Goal: Obtain resource: Obtain resource

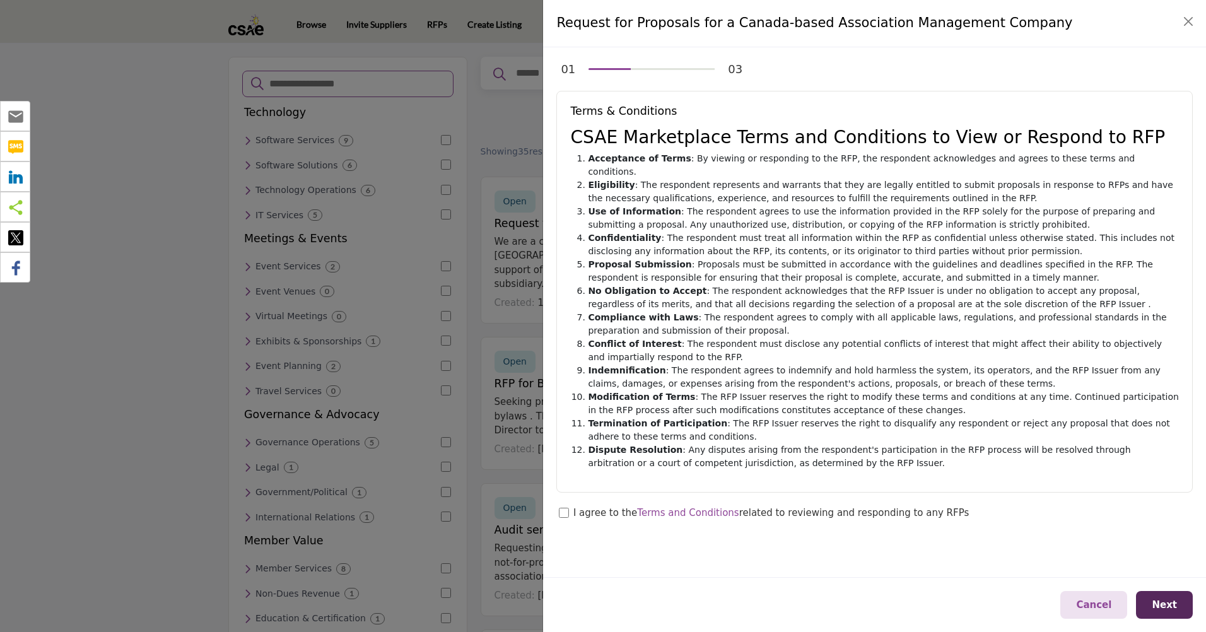
click at [840, 506] on div "I agree to the Terms and Conditions related to reviewing and responding to any …" at bounding box center [771, 514] width 396 height 16
click at [1181, 593] on button "Next" at bounding box center [1164, 605] width 57 height 28
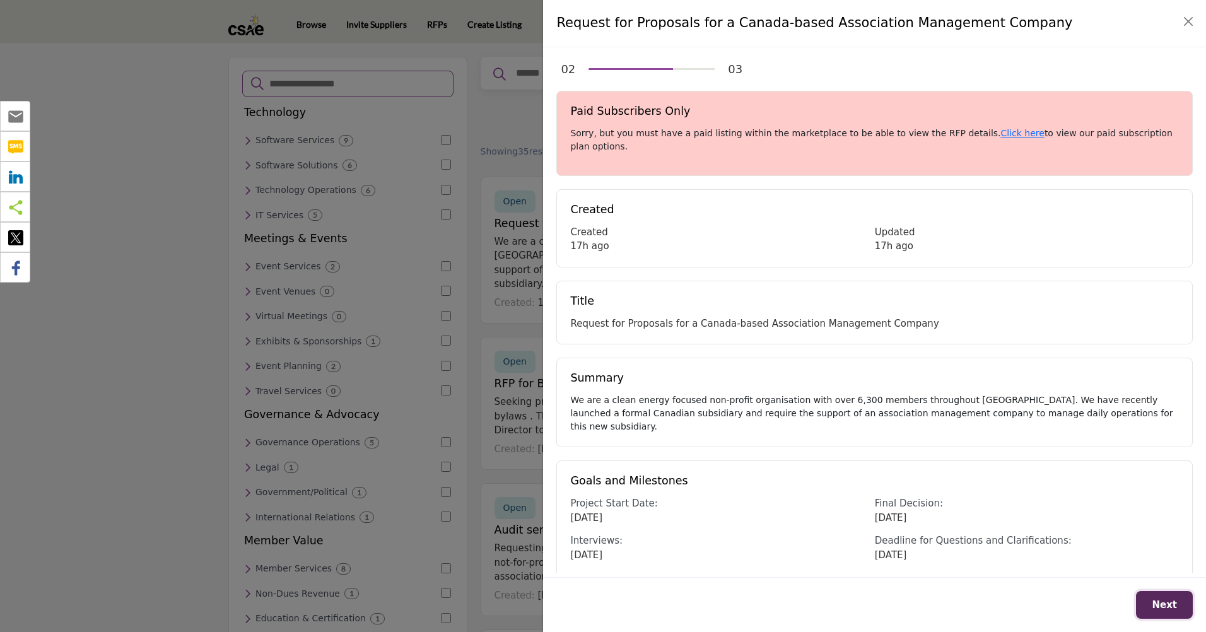
click at [1169, 604] on span "Next" at bounding box center [1164, 604] width 25 height 11
click at [1173, 602] on span "Next" at bounding box center [1164, 604] width 25 height 11
drag, startPoint x: 1073, startPoint y: 261, endPoint x: 1053, endPoint y: 240, distance: 28.6
click at [1072, 260] on div "02 03 Paid Subscribers Only Sorry, but you must have a paid listing within the …" at bounding box center [874, 309] width 663 height 525
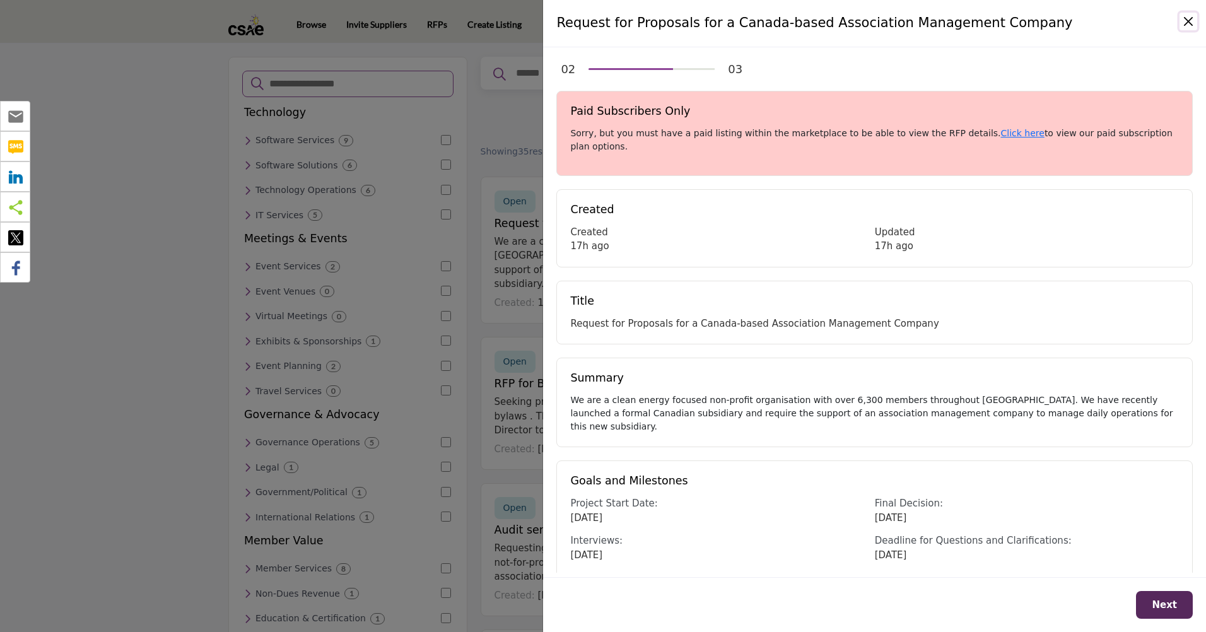
click at [1188, 25] on button "Close" at bounding box center [1189, 22] width 18 height 18
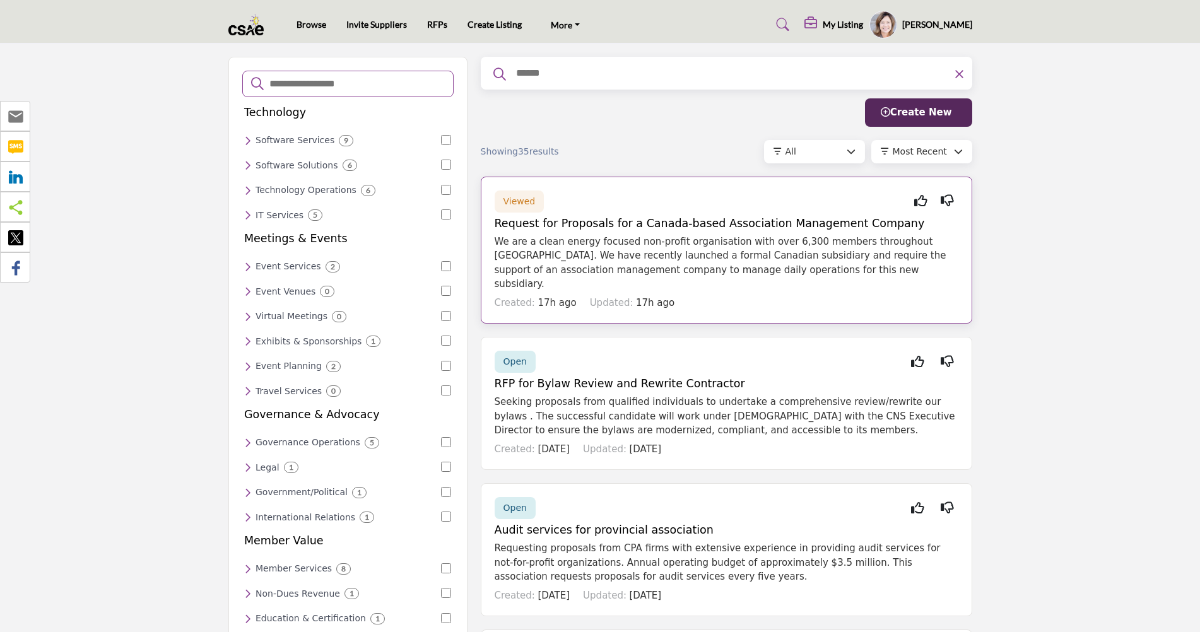
click at [661, 262] on p "We are a clean energy focused non-profit organisation with over 6,300 members t…" at bounding box center [727, 263] width 464 height 57
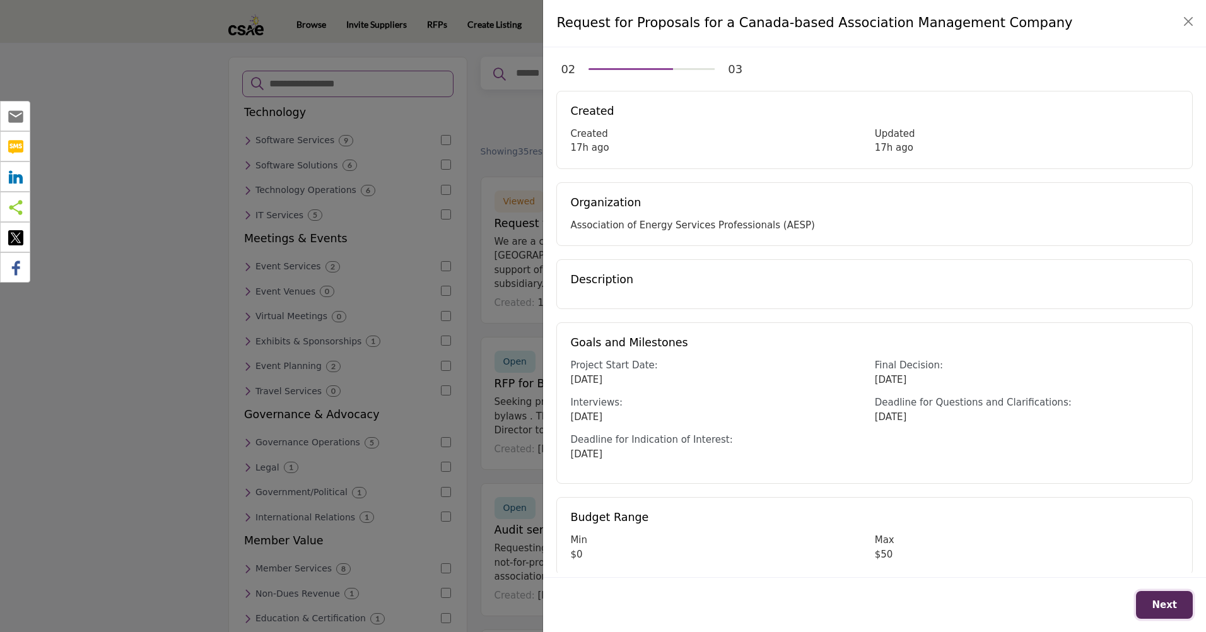
click at [1159, 609] on span "Next" at bounding box center [1164, 604] width 25 height 11
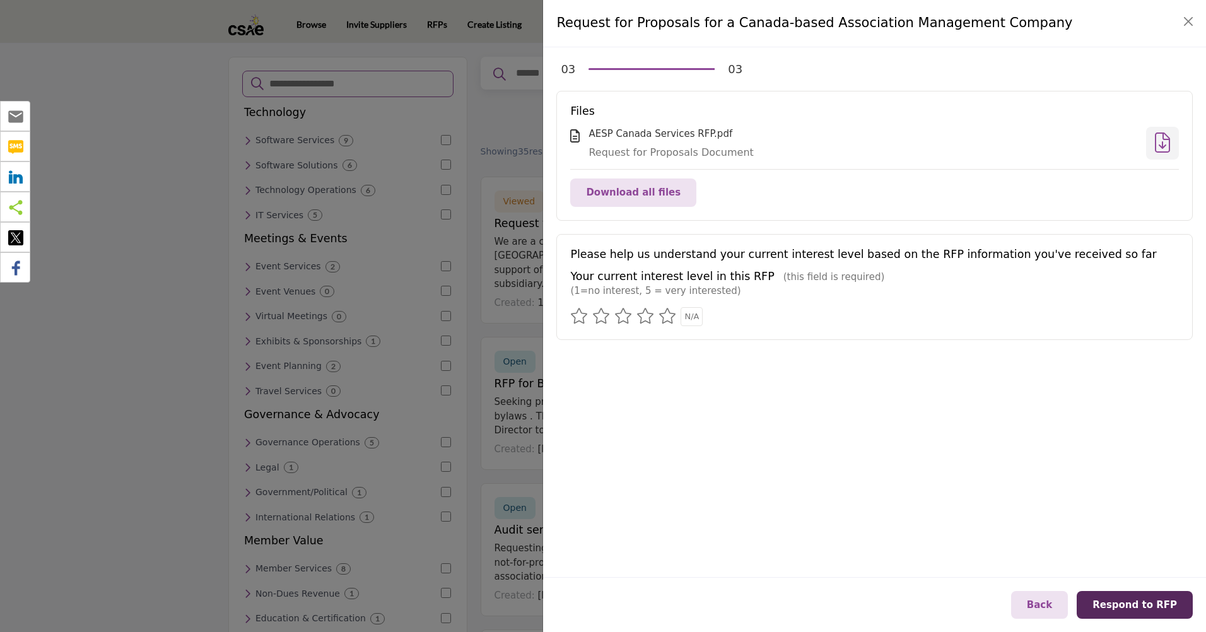
click at [1164, 142] on icon at bounding box center [1162, 142] width 15 height 1
